Goal: Task Accomplishment & Management: Complete application form

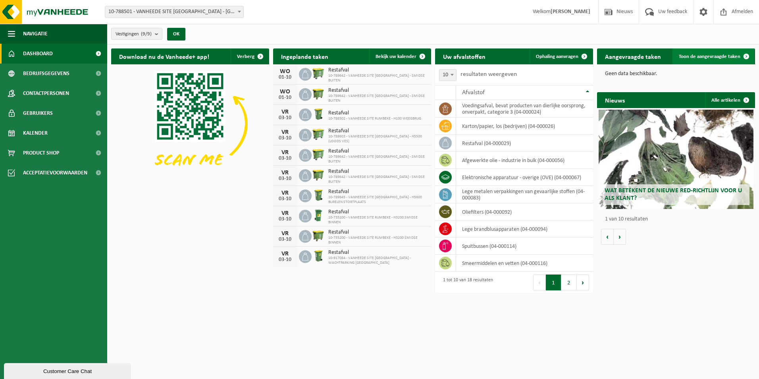
click at [703, 55] on span "Toon de aangevraagde taken" at bounding box center [710, 56] width 62 height 5
click at [564, 55] on span "Ophaling aanvragen" at bounding box center [557, 56] width 42 height 5
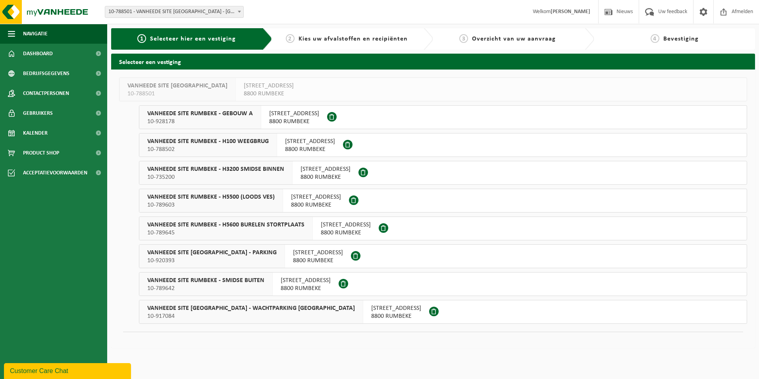
click at [256, 170] on span "VANHEEDE SITE RUMBEKE - H3200 SMIDSE BINNEN" at bounding box center [215, 169] width 137 height 8
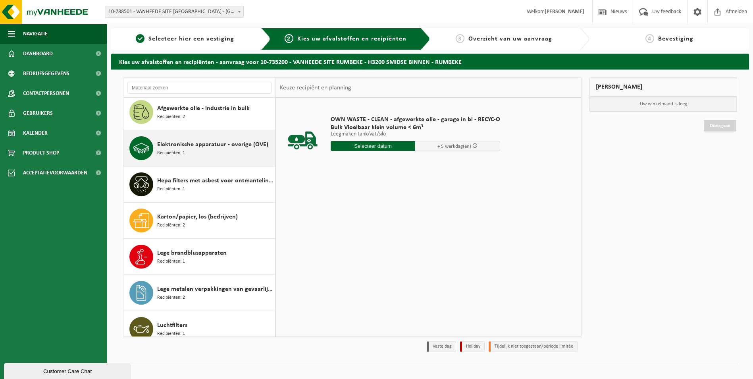
click at [227, 153] on div "Elektronische apparatuur - overige (OVE) Recipiënten: 1" at bounding box center [215, 148] width 116 height 24
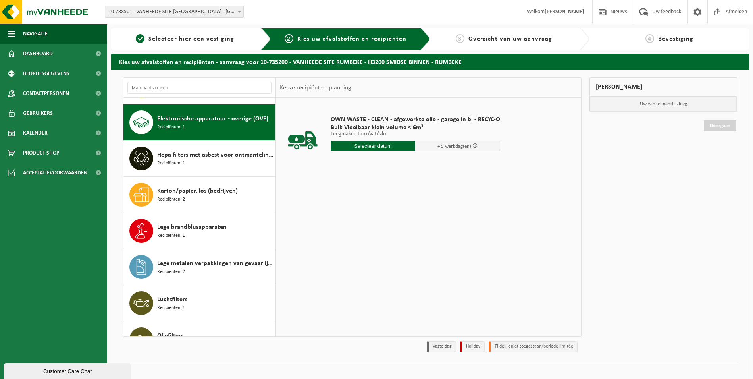
scroll to position [72, 0]
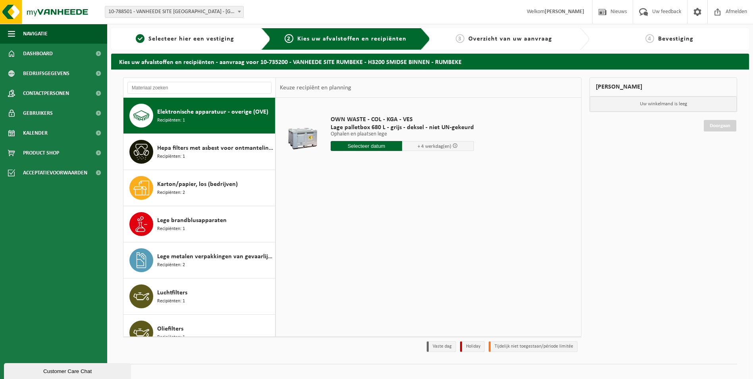
click at [375, 142] on input "text" at bounding box center [367, 146] width 72 height 10
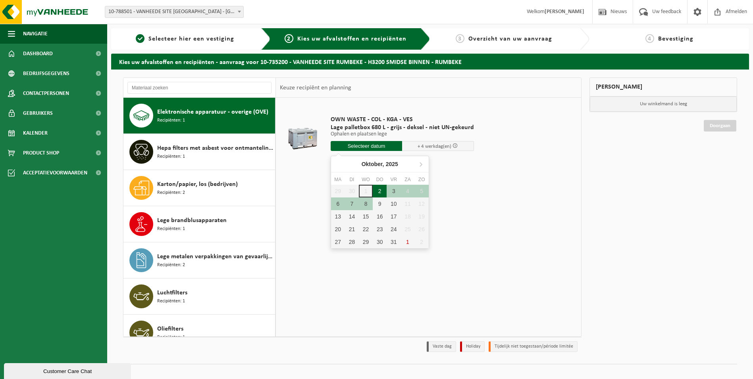
click at [384, 191] on div "2" at bounding box center [380, 191] width 14 height 13
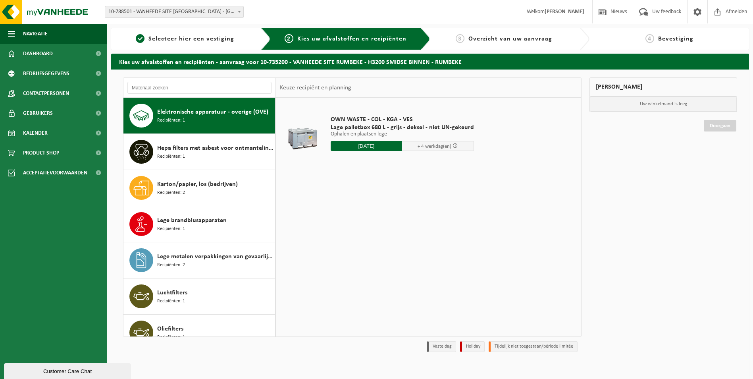
type input "Van 2025-10-02"
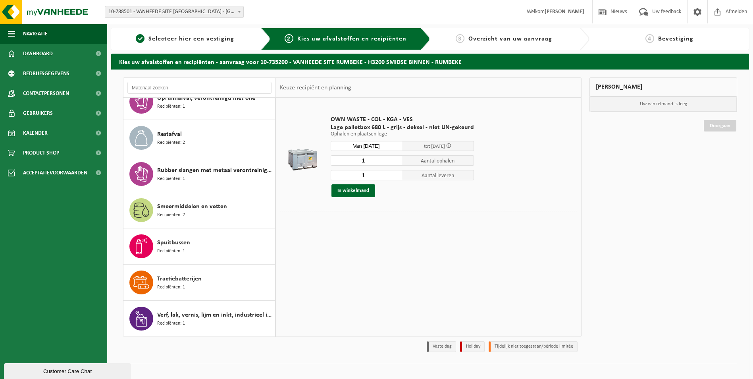
scroll to position [9, 0]
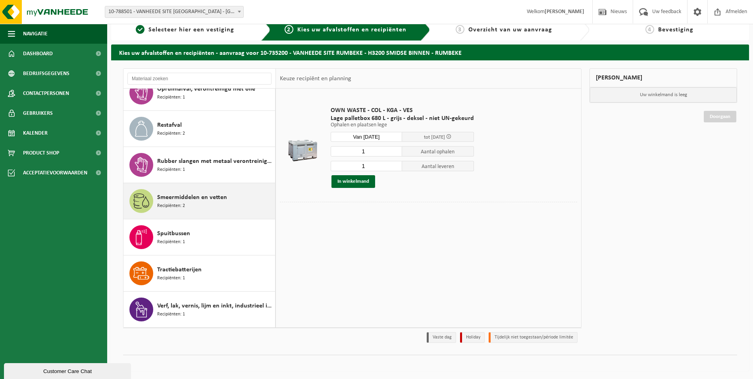
click at [227, 191] on div "Smeermiddelen en vetten Recipiënten: 2" at bounding box center [215, 201] width 116 height 24
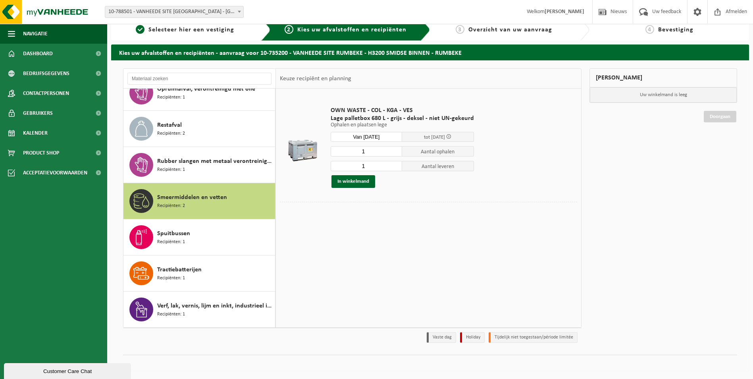
click at [228, 196] on div "Smeermiddelen en vetten Recipiënten: 2" at bounding box center [215, 201] width 116 height 24
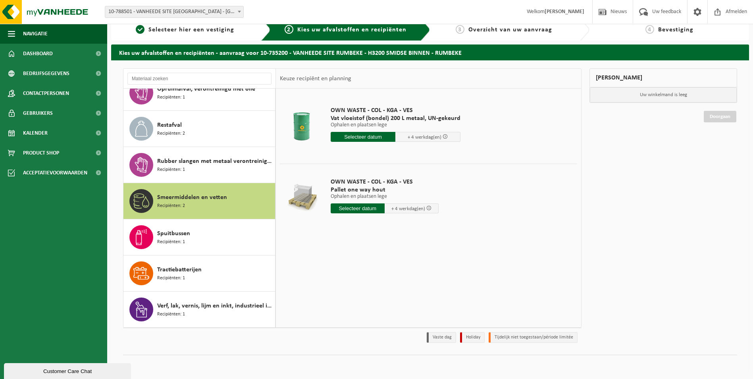
click at [351, 207] on input "text" at bounding box center [358, 208] width 54 height 10
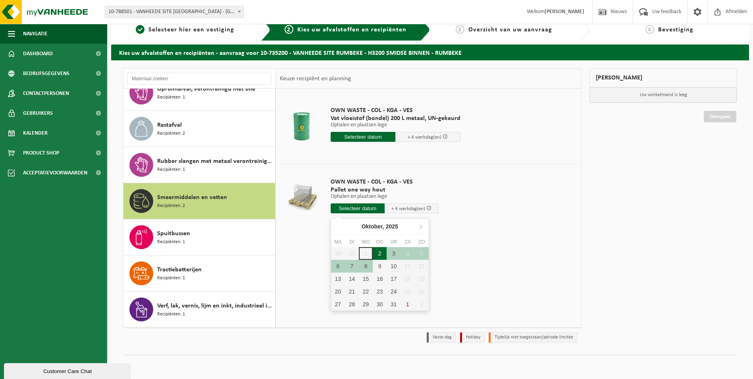
click at [381, 251] on div "2" at bounding box center [380, 253] width 14 height 13
type input "Van 2025-10-02"
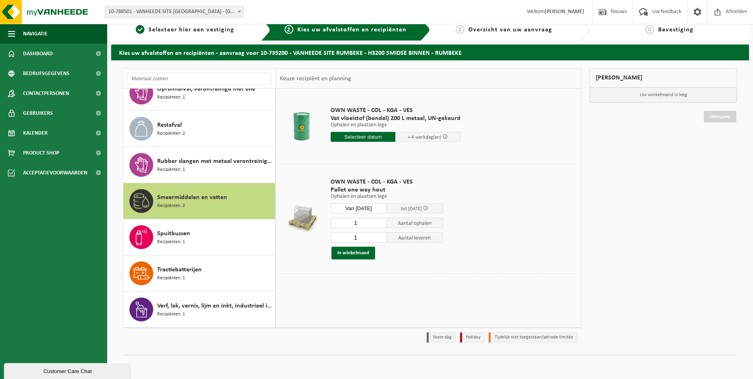
click at [381, 219] on input "1" at bounding box center [359, 222] width 56 height 10
click at [380, 221] on input "2" at bounding box center [359, 222] width 56 height 10
type input "3"
click at [380, 221] on input "3" at bounding box center [359, 222] width 56 height 10
click at [379, 238] on input "0" at bounding box center [359, 237] width 56 height 10
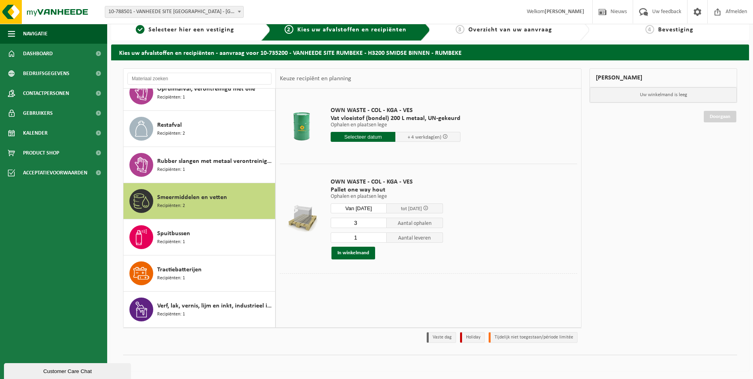
click at [381, 235] on input "1" at bounding box center [359, 237] width 56 height 10
click at [381, 235] on input "2" at bounding box center [359, 237] width 56 height 10
type input "3"
click at [381, 235] on input "3" at bounding box center [359, 237] width 56 height 10
click at [396, 261] on div "OWN WASTE - COL - KGA - VES Pallet one way hout Ophalen en plaatsen lege Ophale…" at bounding box center [387, 218] width 120 height 97
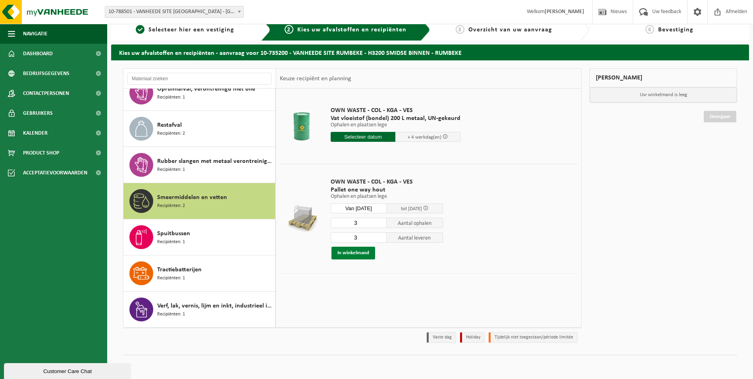
click at [366, 250] on button "In winkelmand" at bounding box center [353, 252] width 44 height 13
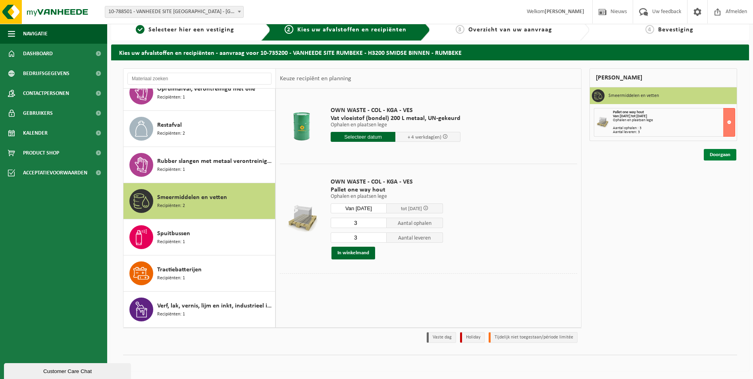
click at [714, 156] on link "Doorgaan" at bounding box center [720, 155] width 33 height 12
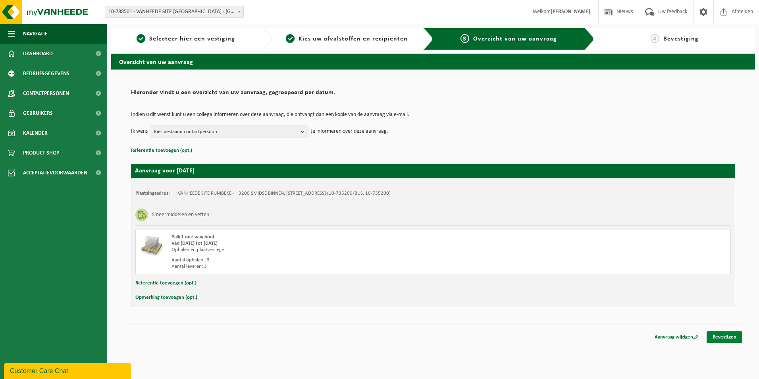
click at [727, 339] on link "Bevestigen" at bounding box center [724, 337] width 36 height 12
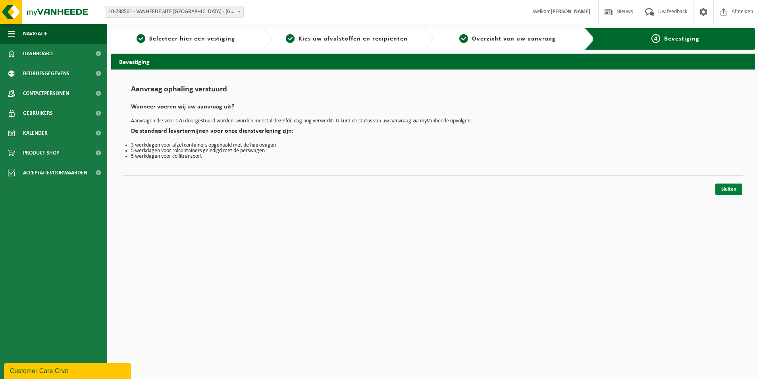
click at [732, 187] on link "Sluiten" at bounding box center [728, 189] width 27 height 12
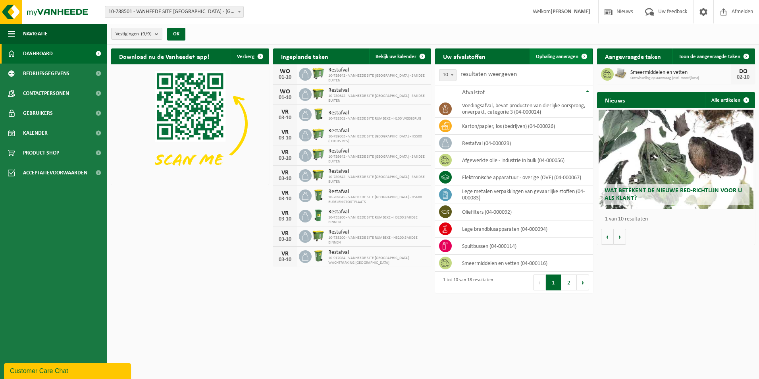
click at [554, 54] on span "Ophaling aanvragen" at bounding box center [557, 56] width 42 height 5
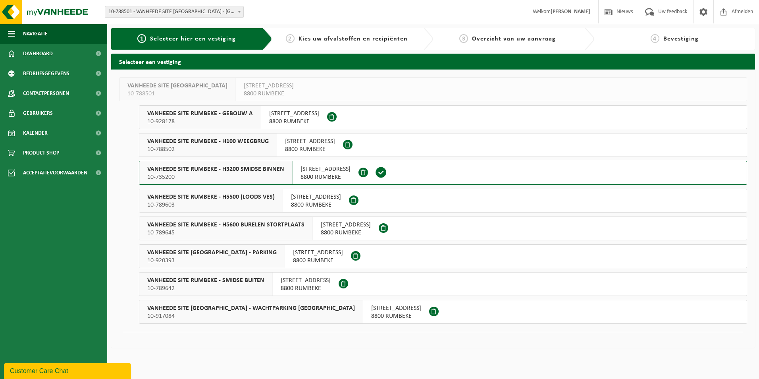
click at [263, 168] on span "VANHEEDE SITE RUMBEKE - H3200 SMIDSE BINNEN" at bounding box center [215, 169] width 137 height 8
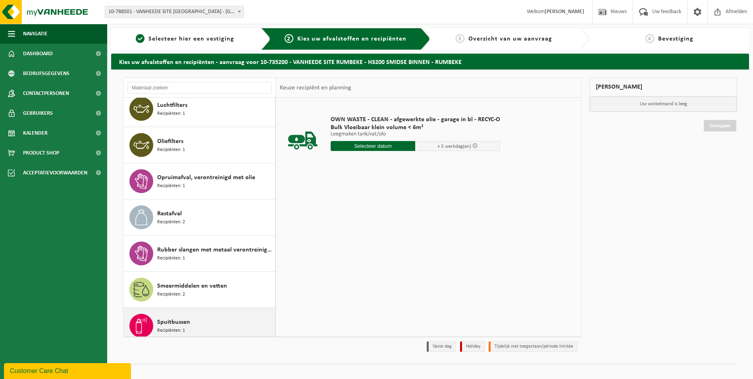
scroll to position [220, 0]
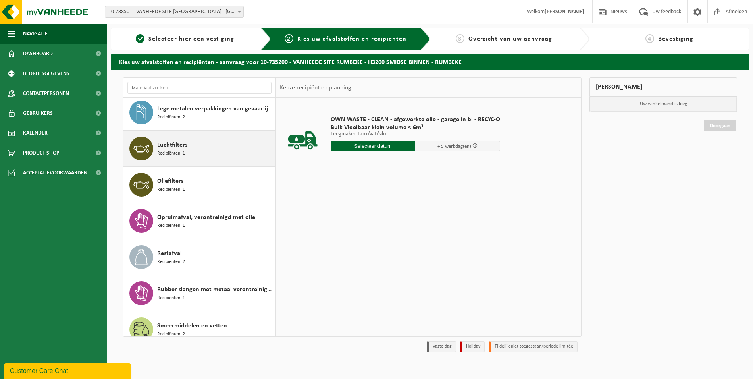
click at [228, 145] on div "Luchtfilters Recipiënten: 1" at bounding box center [215, 149] width 116 height 24
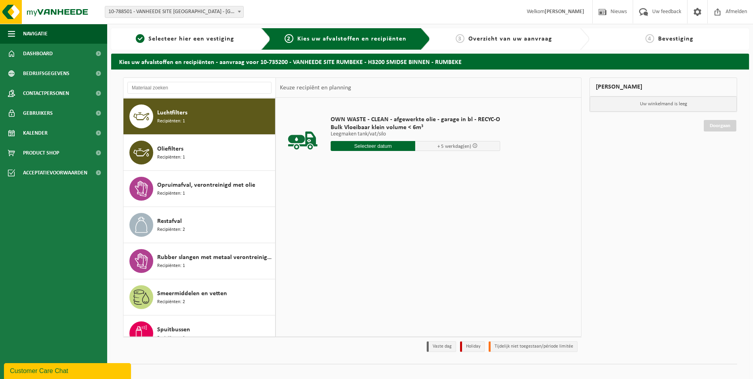
scroll to position [253, 0]
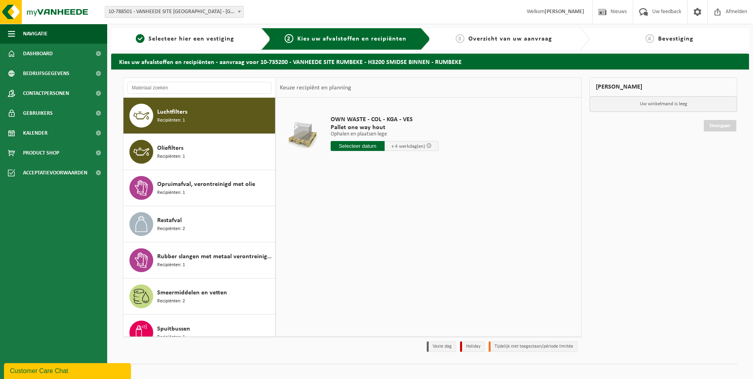
click at [350, 149] on input "text" at bounding box center [358, 146] width 54 height 10
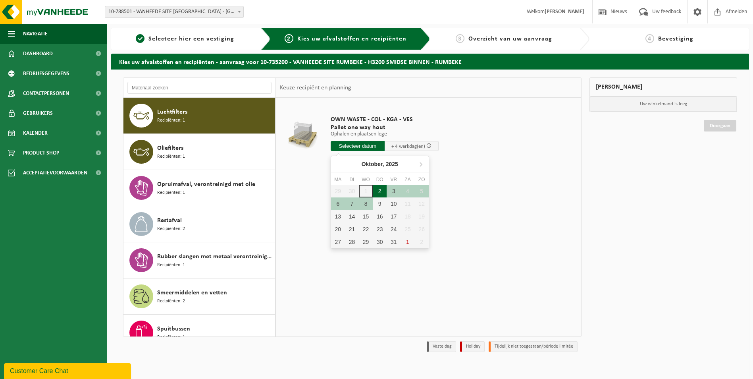
click at [383, 190] on div "2" at bounding box center [380, 191] width 14 height 13
type input "Van 2025-10-02"
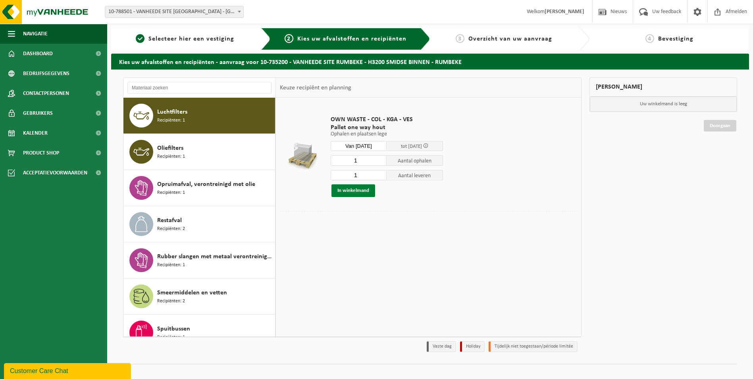
click at [357, 191] on button "In winkelmand" at bounding box center [353, 190] width 44 height 13
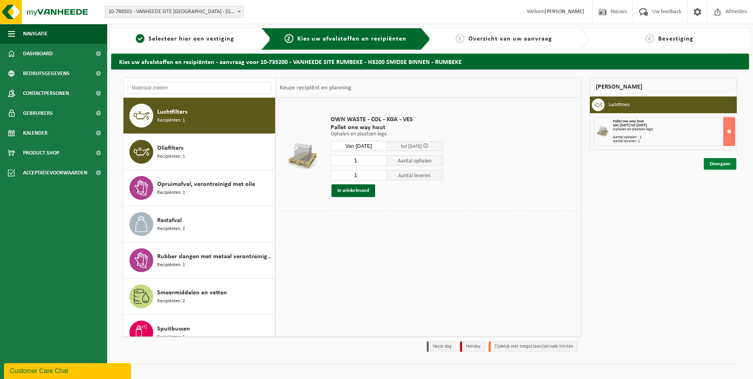
click at [728, 165] on link "Doorgaan" at bounding box center [720, 164] width 33 height 12
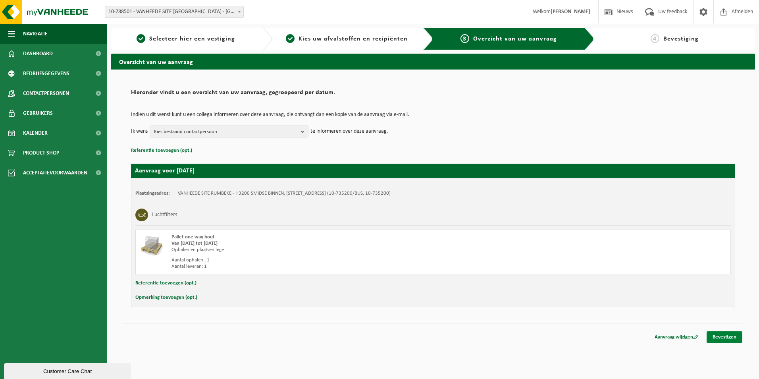
click at [717, 336] on link "Bevestigen" at bounding box center [724, 337] width 36 height 12
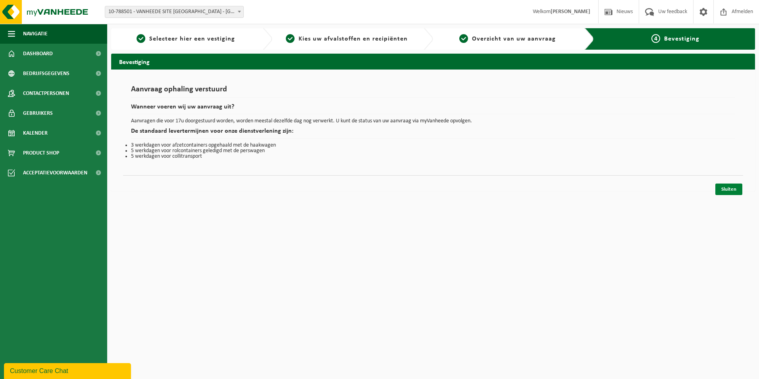
click at [724, 188] on link "Sluiten" at bounding box center [728, 189] width 27 height 12
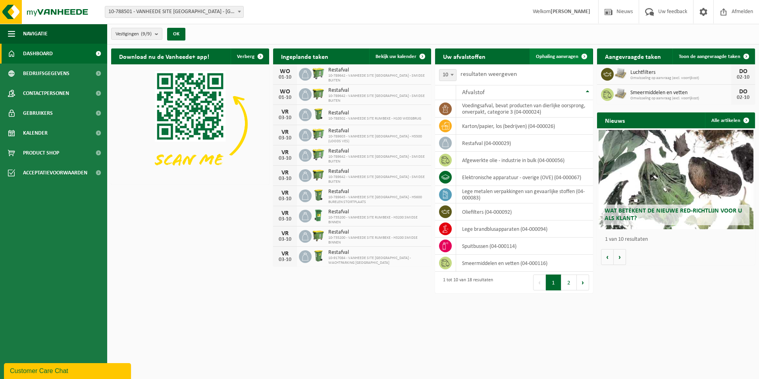
click at [566, 58] on span "Ophaling aanvragen" at bounding box center [557, 56] width 42 height 5
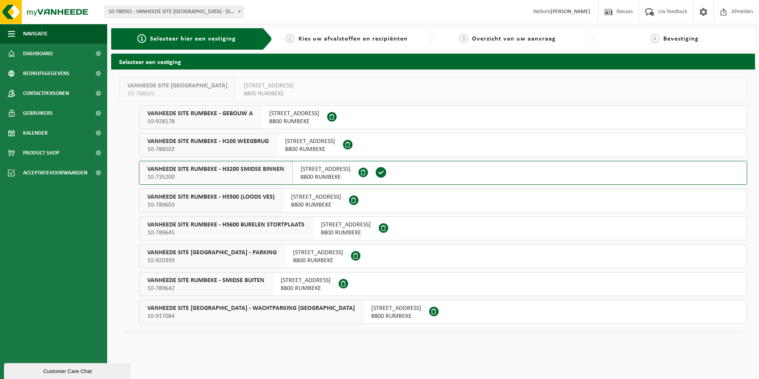
click at [178, 173] on span "10-735200" at bounding box center [215, 177] width 137 height 8
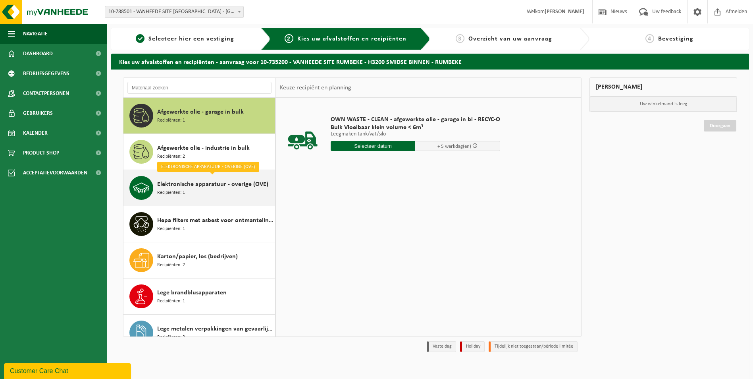
click at [182, 185] on span "Elektronische apparatuur - overige (OVE)" at bounding box center [212, 184] width 111 height 10
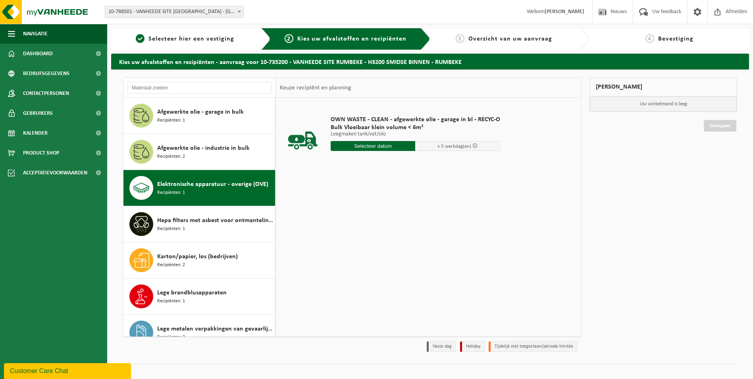
scroll to position [72, 0]
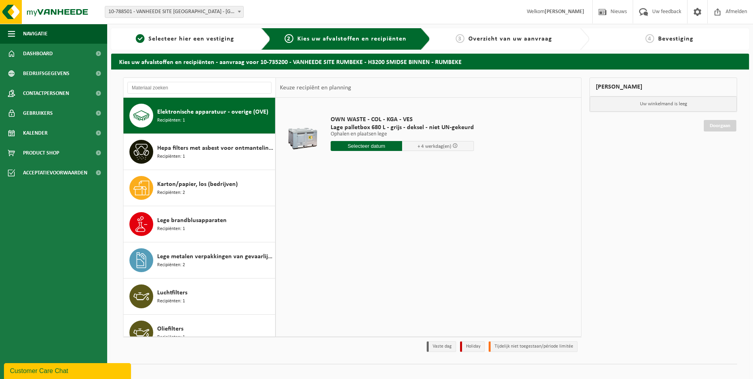
click at [364, 142] on input "text" at bounding box center [367, 146] width 72 height 10
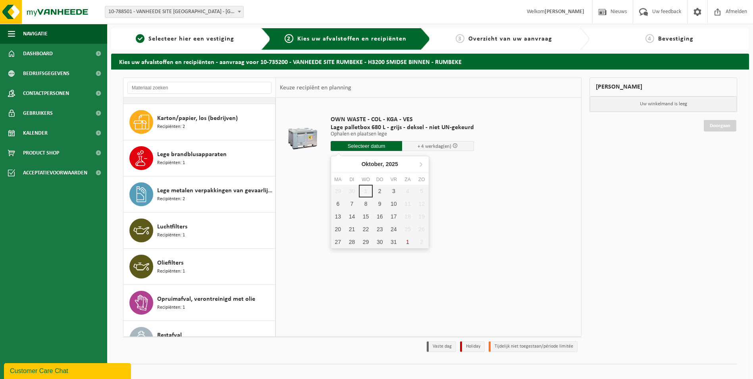
scroll to position [61, 0]
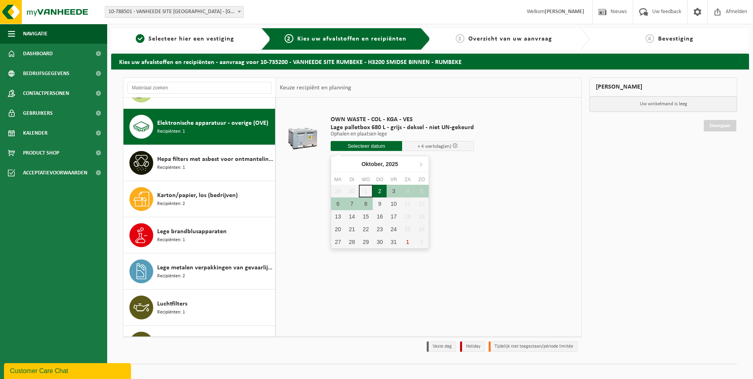
click at [385, 188] on div "2" at bounding box center [380, 191] width 14 height 13
type input "Van 2025-10-02"
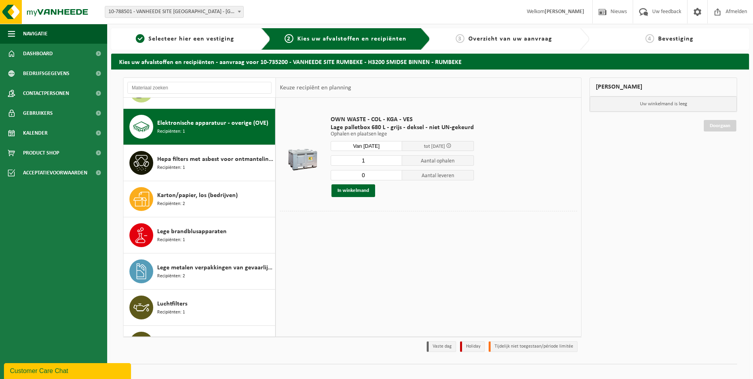
type input "0"
click at [396, 177] on input "0" at bounding box center [367, 175] width 72 height 10
click at [354, 190] on button "In winkelmand" at bounding box center [353, 190] width 44 height 13
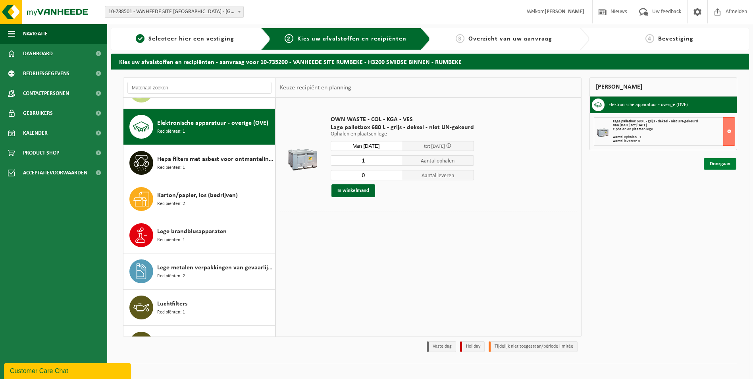
click at [725, 163] on link "Doorgaan" at bounding box center [720, 164] width 33 height 12
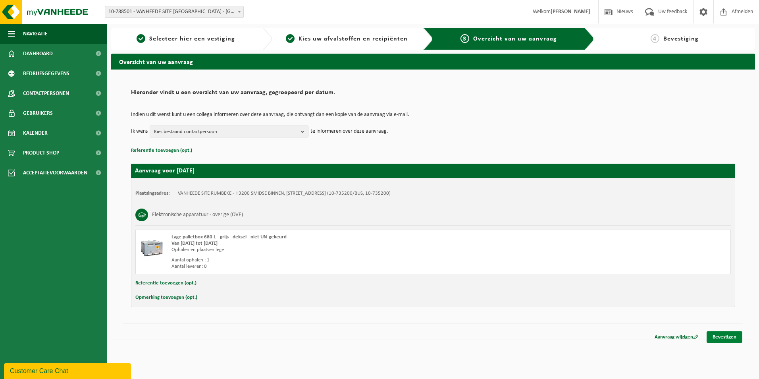
click at [717, 334] on link "Bevestigen" at bounding box center [724, 337] width 36 height 12
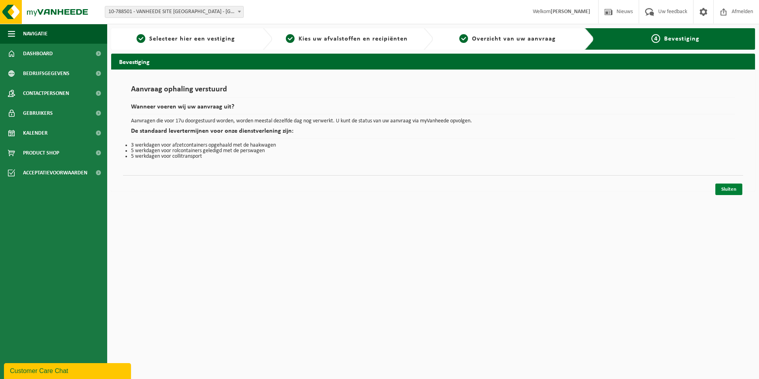
click at [727, 192] on link "Sluiten" at bounding box center [728, 189] width 27 height 12
